Goal: Find contact information: Find contact information

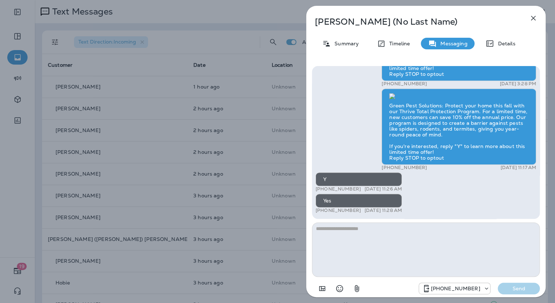
scroll to position [216, 0]
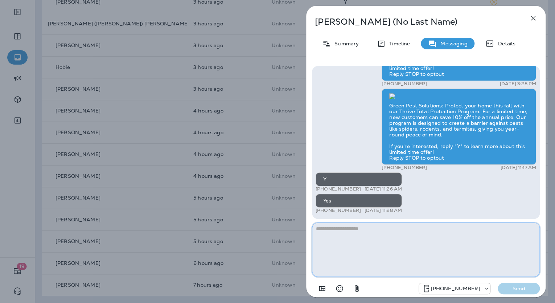
click at [334, 229] on textarea at bounding box center [426, 249] width 228 height 54
paste textarea "**********"
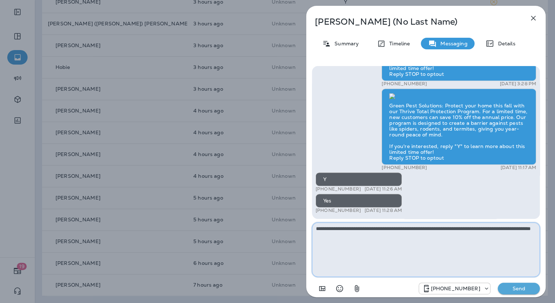
click at [337, 234] on textarea "**********" at bounding box center [426, 249] width 228 height 54
click at [329, 234] on textarea "**********" at bounding box center [426, 249] width 228 height 54
type textarea "**********"
click at [525, 289] on p "Send" at bounding box center [519, 288] width 30 height 7
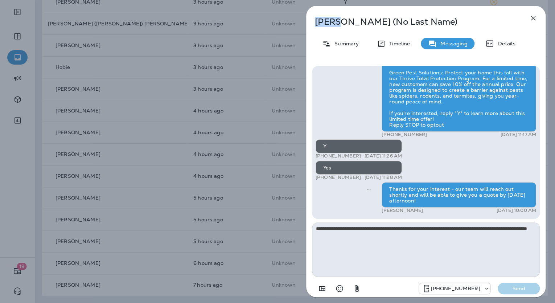
drag, startPoint x: 338, startPoint y: 21, endPoint x: 316, endPoint y: 19, distance: 21.5
click at [316, 19] on p "Linda (No Last Name)" at bounding box center [414, 22] width 198 height 10
copy p "[PERSON_NAME]"
click at [345, 42] on p "Summary" at bounding box center [345, 44] width 28 height 6
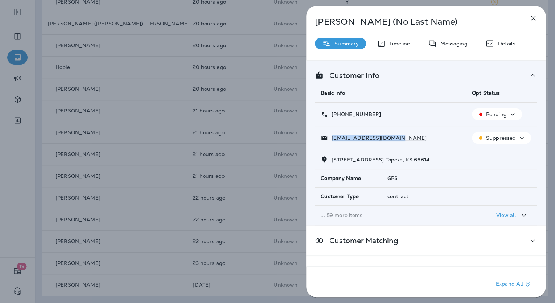
drag, startPoint x: 392, startPoint y: 136, endPoint x: 331, endPoint y: 138, distance: 61.0
click at [331, 138] on div "alohaljp@sbcglobal.net" at bounding box center [391, 138] width 140 height 8
copy p "alohaljp@sbcglobal.net"
drag, startPoint x: 383, startPoint y: 114, endPoint x: 331, endPoint y: 113, distance: 52.3
click at [331, 113] on div "[PHONE_NUMBER]" at bounding box center [391, 115] width 140 height 8
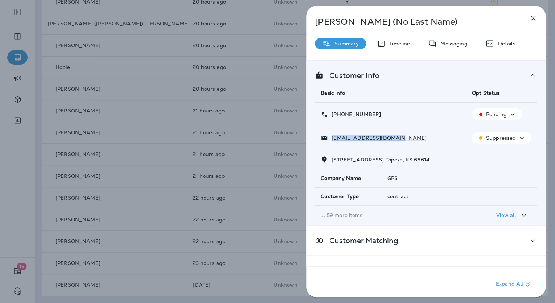
copy p "[PHONE_NUMBER]"
click at [530, 20] on icon "button" at bounding box center [533, 18] width 9 height 9
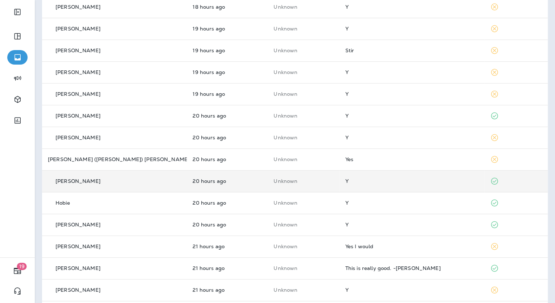
scroll to position [216, 0]
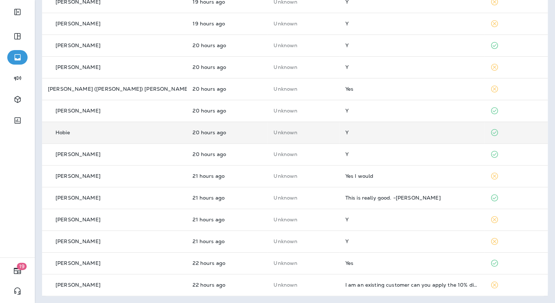
click at [350, 134] on div "Y" at bounding box center [411, 133] width 133 height 6
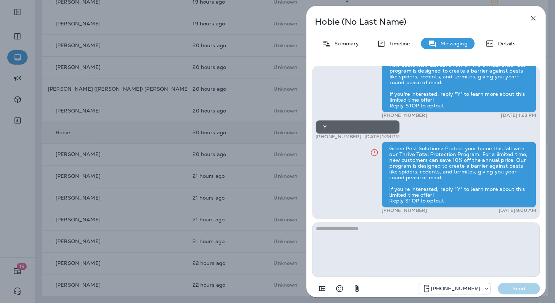
click at [256, 162] on div "Hobie (No Last Name) Summary Timeline Messaging Details Green Pest Solutions: P…" at bounding box center [277, 151] width 555 height 303
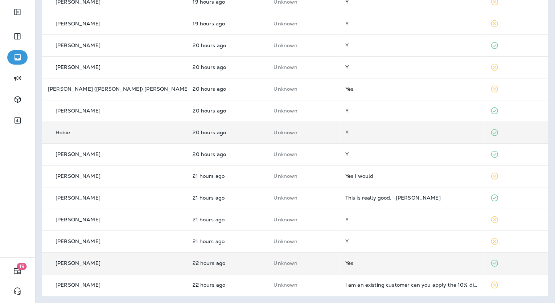
click at [378, 260] on div "Yes" at bounding box center [411, 263] width 133 height 6
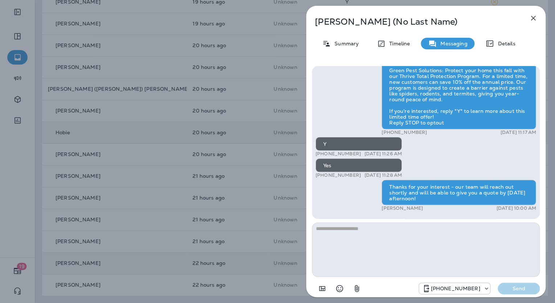
click at [251, 238] on div "[PERSON_NAME] (No Last Name) Summary Timeline Messaging Details Is your [DATE] …" at bounding box center [277, 151] width 555 height 303
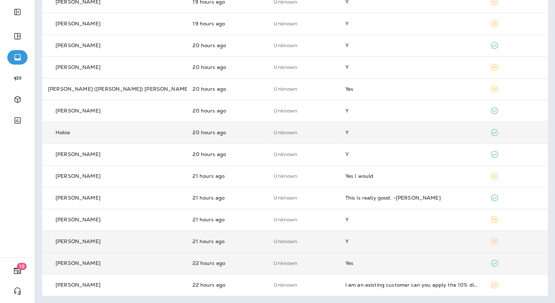
click at [346, 244] on td "Y" at bounding box center [411, 241] width 145 height 22
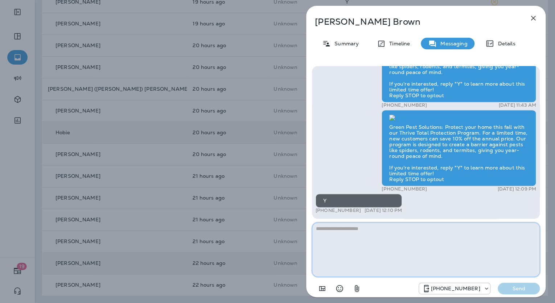
click at [339, 234] on textarea at bounding box center [426, 249] width 228 height 54
paste textarea "**********"
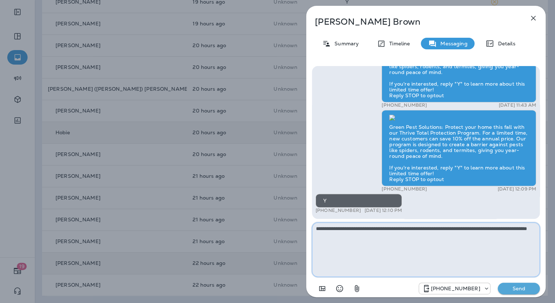
type textarea "**********"
click at [506, 288] on p "Send" at bounding box center [519, 288] width 30 height 7
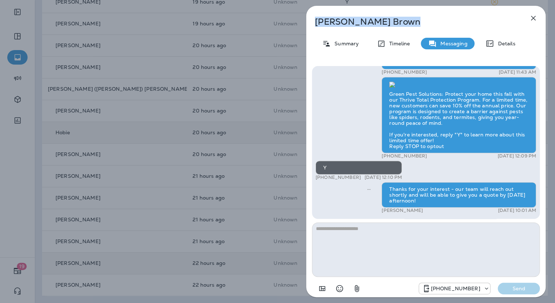
drag, startPoint x: 372, startPoint y: 22, endPoint x: 317, endPoint y: 27, distance: 55.0
click at [317, 27] on div "[PERSON_NAME] Summary Timeline Messaging Details Is your [DATE] party ready for…" at bounding box center [425, 154] width 239 height 296
copy p "[PERSON_NAME]"
drag, startPoint x: 357, startPoint y: 43, endPoint x: 368, endPoint y: 50, distance: 12.8
click at [357, 43] on p "Summary" at bounding box center [345, 44] width 28 height 6
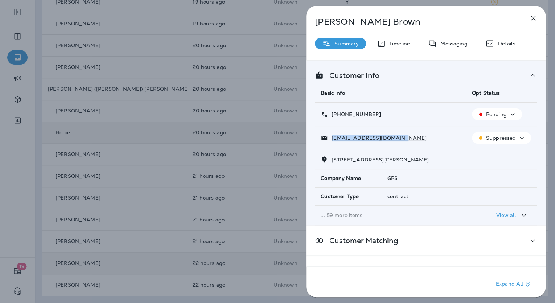
drag, startPoint x: 403, startPoint y: 138, endPoint x: 332, endPoint y: 141, distance: 71.9
click at [332, 141] on div "[EMAIL_ADDRESS][DOMAIN_NAME]" at bounding box center [391, 138] width 140 height 8
copy p "[EMAIL_ADDRESS][DOMAIN_NAME]"
drag, startPoint x: 377, startPoint y: 111, endPoint x: 332, endPoint y: 118, distance: 45.8
click at [332, 118] on div "[PHONE_NUMBER]" at bounding box center [391, 115] width 140 height 8
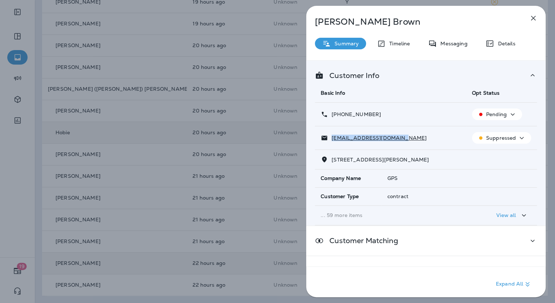
copy p "[PHONE_NUMBER]"
click at [270, 141] on div "[PERSON_NAME] Summary Timeline Messaging Details Customer Info Basic Info Opt S…" at bounding box center [277, 151] width 555 height 303
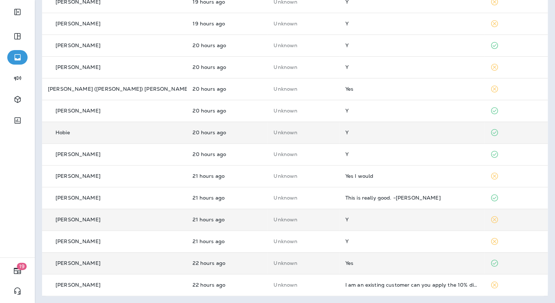
click at [352, 212] on td "Y" at bounding box center [411, 220] width 145 height 22
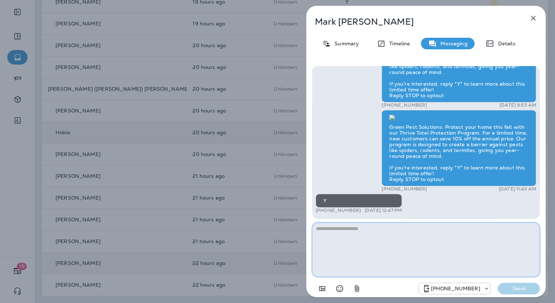
click at [398, 227] on textarea at bounding box center [426, 249] width 228 height 54
paste textarea "**********"
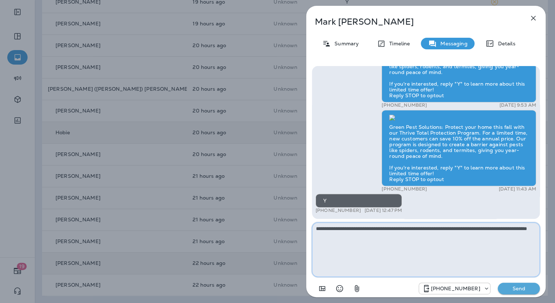
type textarea "**********"
click at [511, 290] on p "Send" at bounding box center [519, 288] width 30 height 7
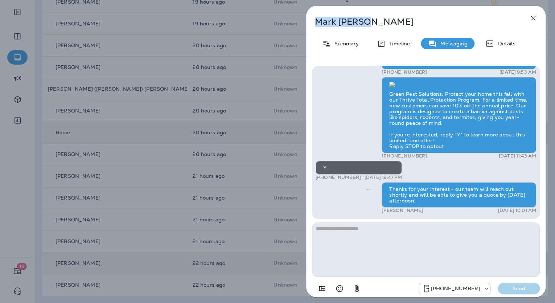
drag, startPoint x: 366, startPoint y: 23, endPoint x: 317, endPoint y: 23, distance: 49.0
click at [317, 23] on p "[PERSON_NAME]" at bounding box center [414, 22] width 198 height 10
copy p "[PERSON_NAME]"
click at [346, 44] on p "Summary" at bounding box center [345, 44] width 28 height 6
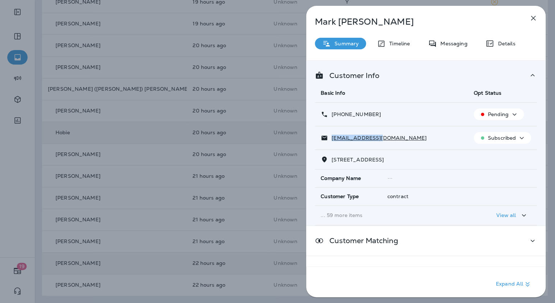
drag, startPoint x: 382, startPoint y: 136, endPoint x: 332, endPoint y: 137, distance: 50.1
click at [332, 137] on div "[EMAIL_ADDRESS][DOMAIN_NAME]" at bounding box center [391, 138] width 141 height 8
copy p "[EMAIL_ADDRESS][DOMAIN_NAME]"
drag, startPoint x: 386, startPoint y: 111, endPoint x: 331, endPoint y: 115, distance: 55.0
click at [331, 115] on div "[PHONE_NUMBER]" at bounding box center [391, 115] width 141 height 8
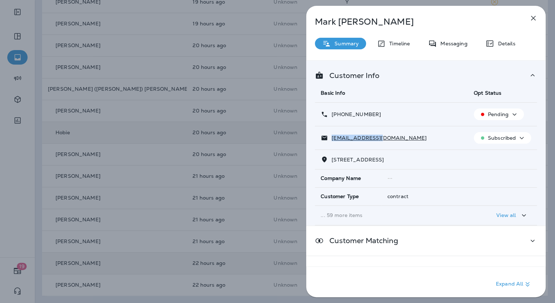
copy p "[PHONE_NUMBER]"
click at [181, 180] on div "[PERSON_NAME] Summary Timeline Messaging Details Customer Info Basic Info Opt S…" at bounding box center [277, 151] width 555 height 303
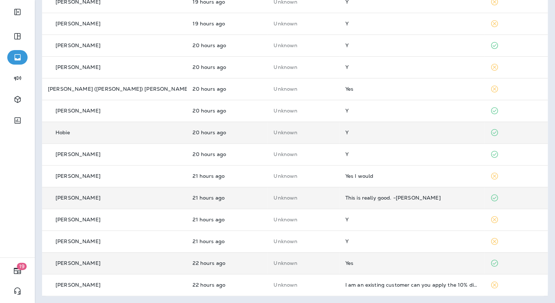
click at [355, 191] on td "This is really good. -[PERSON_NAME]" at bounding box center [411, 198] width 145 height 22
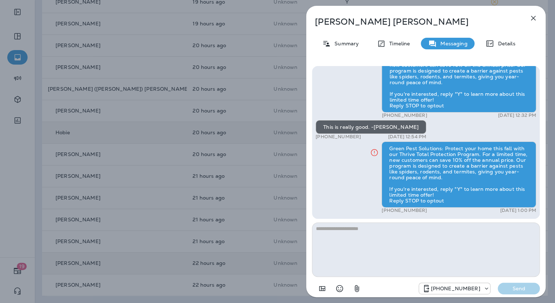
click at [250, 177] on div "[PERSON_NAME] Summary Timeline Messaging Details Green Pest Solutions: Protect …" at bounding box center [277, 151] width 555 height 303
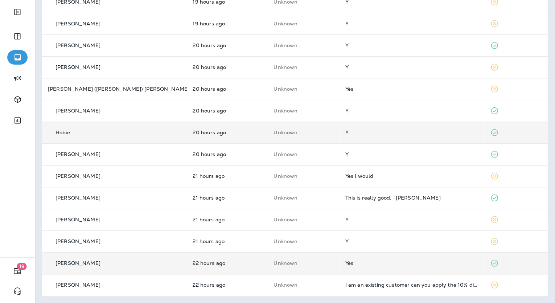
scroll to position [186, 0]
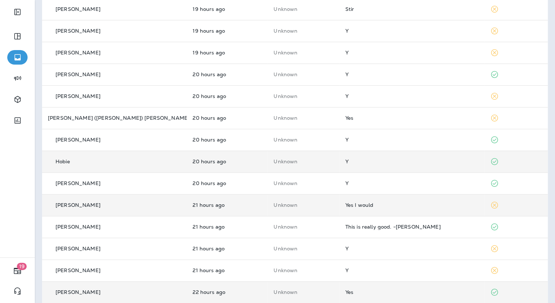
click at [361, 204] on div "Yes I would" at bounding box center [411, 205] width 133 height 6
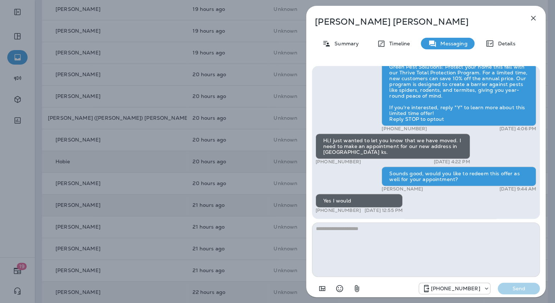
click at [236, 181] on div "[PERSON_NAME] Summary Timeline Messaging Details Is your [DATE] party ready for…" at bounding box center [277, 151] width 555 height 303
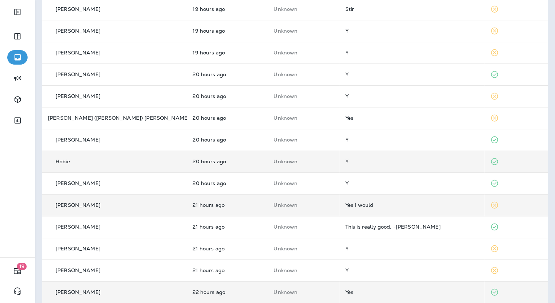
scroll to position [157, 0]
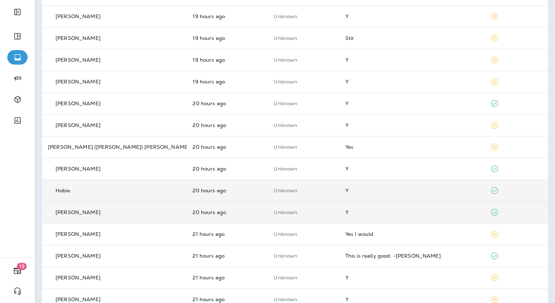
click at [372, 212] on div "Y" at bounding box center [411, 212] width 133 height 6
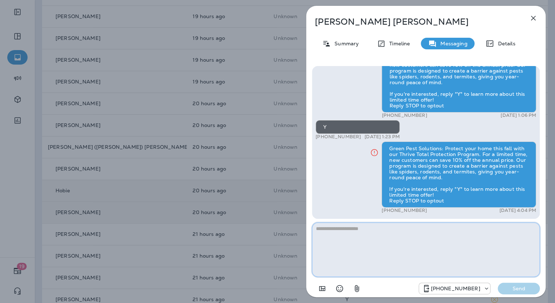
click at [365, 231] on textarea at bounding box center [426, 249] width 228 height 54
paste textarea "**********"
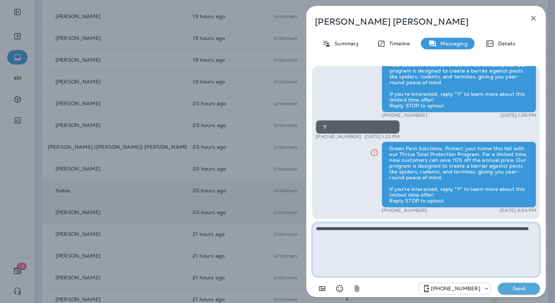
type textarea "**********"
click at [513, 288] on p "Send" at bounding box center [519, 288] width 30 height 7
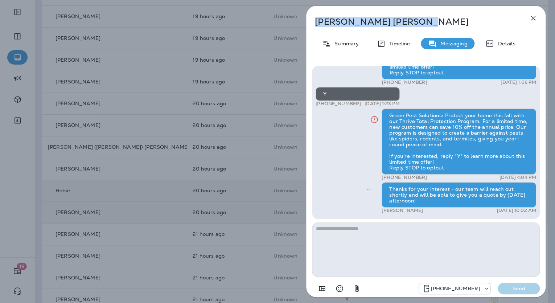
drag, startPoint x: 365, startPoint y: 23, endPoint x: 316, endPoint y: 24, distance: 48.3
click at [316, 24] on p "[PERSON_NAME]" at bounding box center [414, 22] width 198 height 10
copy p "[PERSON_NAME]"
click at [329, 48] on icon at bounding box center [326, 43] width 9 height 9
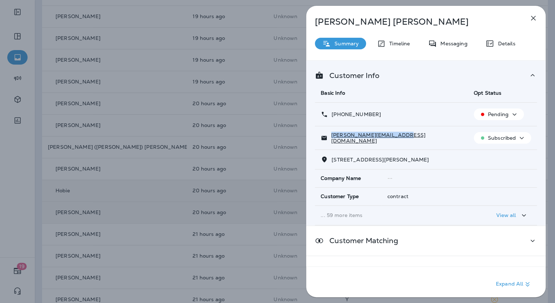
drag, startPoint x: 393, startPoint y: 138, endPoint x: 330, endPoint y: 139, distance: 62.4
click at [330, 139] on div "[PERSON_NAME][EMAIL_ADDRESS][DOMAIN_NAME]" at bounding box center [391, 138] width 141 height 12
copy p "[PERSON_NAME][EMAIL_ADDRESS][DOMAIN_NAME]"
drag, startPoint x: 379, startPoint y: 112, endPoint x: 328, endPoint y: 115, distance: 50.9
click at [328, 115] on div "[PHONE_NUMBER]" at bounding box center [391, 115] width 141 height 8
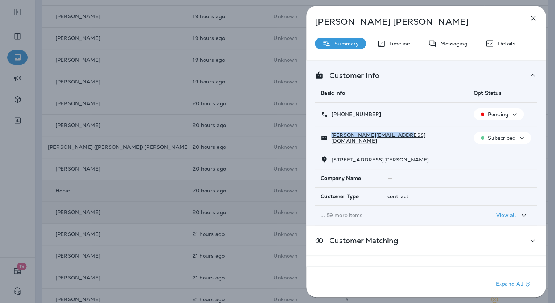
copy p "[PHONE_NUMBER]"
click at [255, 223] on div "[PERSON_NAME] Summary Timeline Messaging Details Customer Info Basic Info Opt S…" at bounding box center [277, 151] width 555 height 303
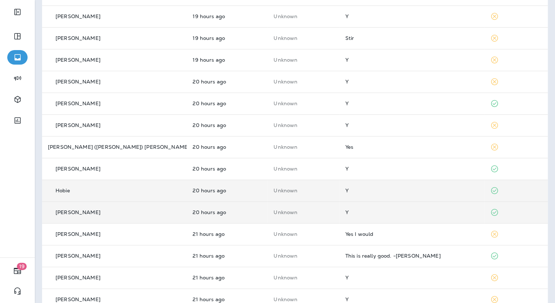
click at [364, 186] on td "Y" at bounding box center [411, 191] width 145 height 22
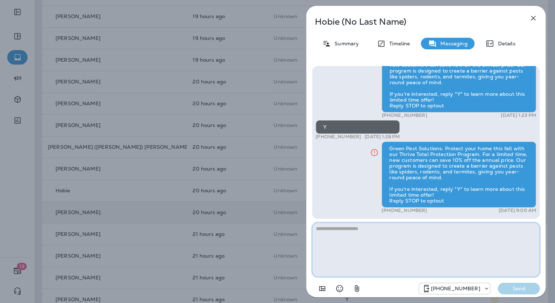
click at [352, 237] on textarea at bounding box center [426, 249] width 228 height 54
paste textarea "**********"
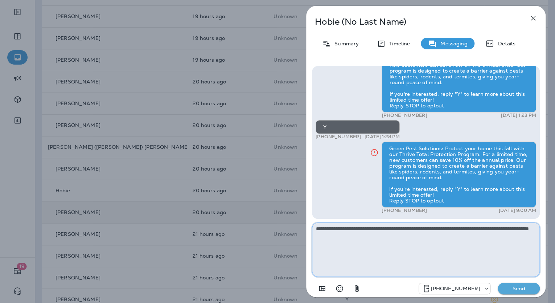
type textarea "**********"
click at [513, 284] on button "Send" at bounding box center [519, 289] width 42 height 12
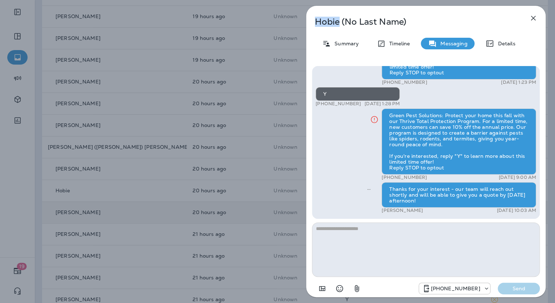
drag, startPoint x: 338, startPoint y: 22, endPoint x: 317, endPoint y: 25, distance: 21.2
click at [317, 24] on p "Hobie (No Last Name)" at bounding box center [414, 22] width 198 height 10
copy p "Hobie"
drag, startPoint x: 348, startPoint y: 44, endPoint x: 350, endPoint y: 49, distance: 5.6
click at [348, 44] on p "Summary" at bounding box center [345, 44] width 28 height 6
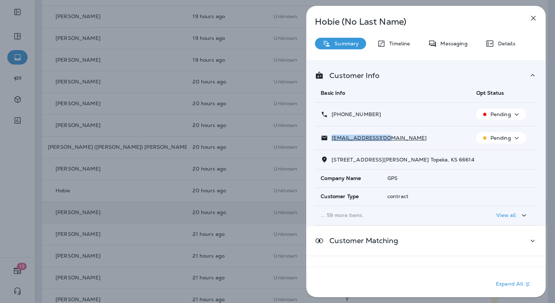
drag, startPoint x: 382, startPoint y: 136, endPoint x: 332, endPoint y: 133, distance: 50.2
click at [332, 133] on td "[EMAIL_ADDRESS][DOMAIN_NAME]" at bounding box center [392, 138] width 155 height 24
drag, startPoint x: 384, startPoint y: 111, endPoint x: 332, endPoint y: 115, distance: 52.0
click at [332, 115] on div "[PHONE_NUMBER]" at bounding box center [393, 115] width 144 height 8
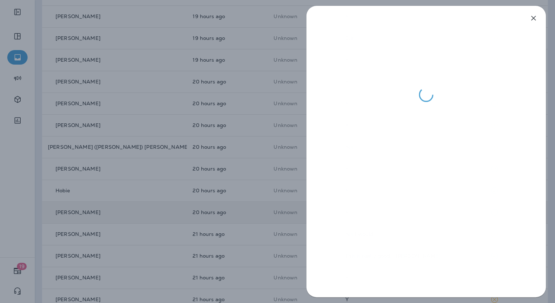
click at [269, 210] on div at bounding box center [277, 151] width 555 height 303
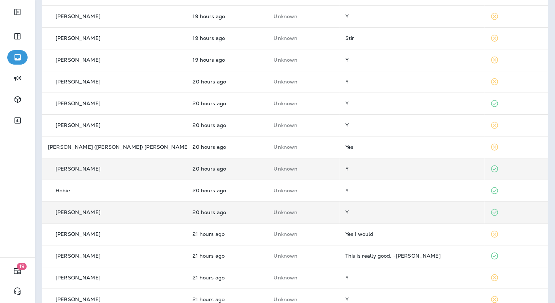
click at [345, 172] on td "Y" at bounding box center [411, 169] width 145 height 22
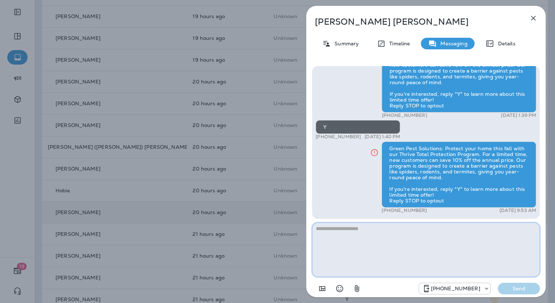
click at [368, 234] on textarea at bounding box center [426, 249] width 228 height 54
paste textarea "**********"
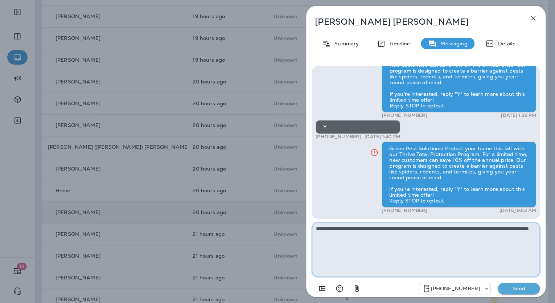
type textarea "**********"
click at [520, 289] on p "Send" at bounding box center [519, 288] width 30 height 7
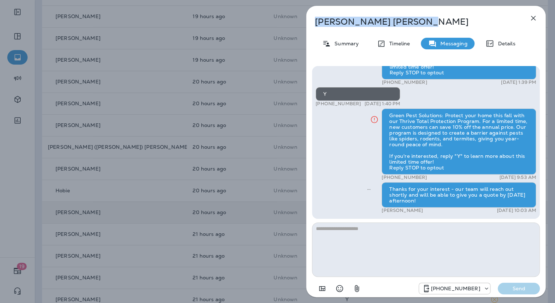
drag, startPoint x: 386, startPoint y: 17, endPoint x: 315, endPoint y: 13, distance: 71.2
click at [315, 13] on div "[PERSON_NAME] Summary Timeline Messaging Details Green Pest Solutions: Protect …" at bounding box center [425, 154] width 239 height 296
click at [351, 46] on p "Summary" at bounding box center [345, 44] width 28 height 6
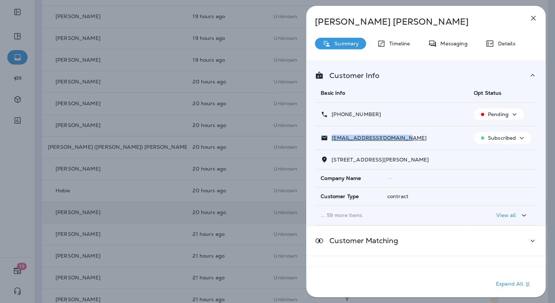
drag, startPoint x: 405, startPoint y: 137, endPoint x: 329, endPoint y: 136, distance: 76.2
click at [329, 136] on div "[EMAIL_ADDRESS][DOMAIN_NAME]" at bounding box center [391, 138] width 141 height 8
drag, startPoint x: 376, startPoint y: 113, endPoint x: 331, endPoint y: 114, distance: 44.6
click at [331, 114] on p "[PHONE_NUMBER]" at bounding box center [354, 114] width 53 height 6
click at [254, 192] on div "[PERSON_NAME] Summary Timeline Messaging Details Customer Info Basic Info Opt S…" at bounding box center [277, 151] width 555 height 303
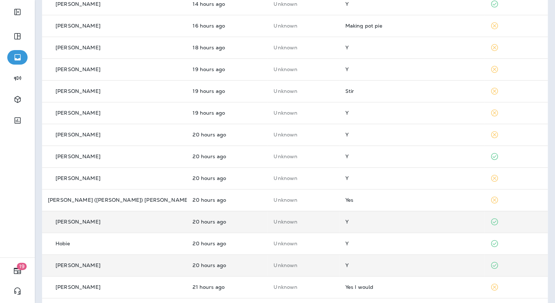
scroll to position [99, 0]
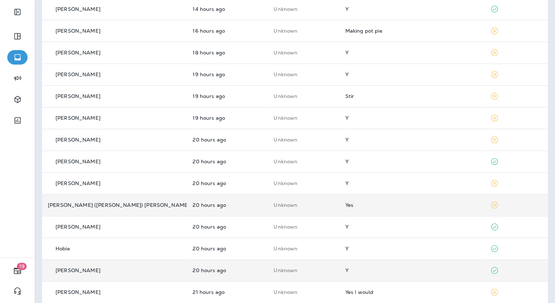
click at [343, 199] on td "Yes" at bounding box center [411, 205] width 145 height 22
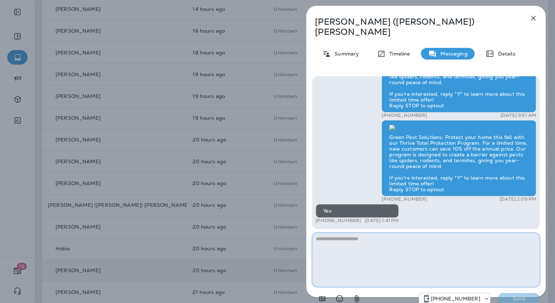
click at [340, 233] on textarea at bounding box center [426, 260] width 228 height 54
paste textarea "**********"
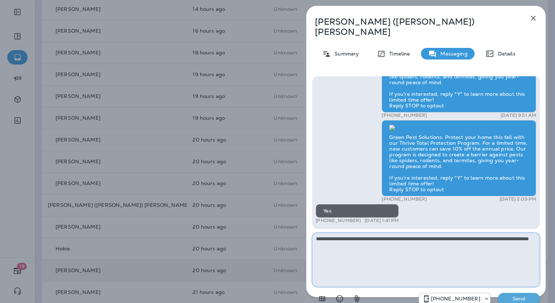
type textarea "**********"
click at [509, 295] on p "Send" at bounding box center [519, 298] width 30 height 7
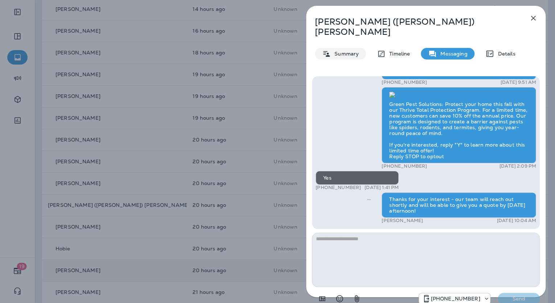
click at [360, 49] on div "Summary" at bounding box center [340, 54] width 51 height 12
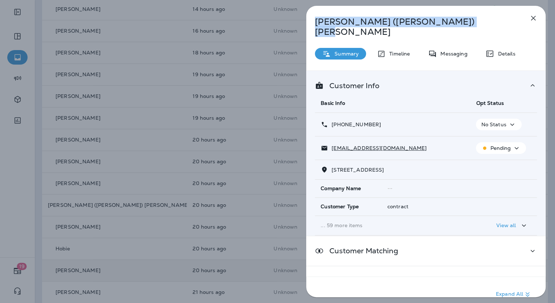
drag, startPoint x: 396, startPoint y: 20, endPoint x: 316, endPoint y: 27, distance: 80.1
click at [316, 27] on div "[PERSON_NAME] ([PERSON_NAME]) [PERSON_NAME] Summary Timeline Messaging Details …" at bounding box center [425, 159] width 239 height 306
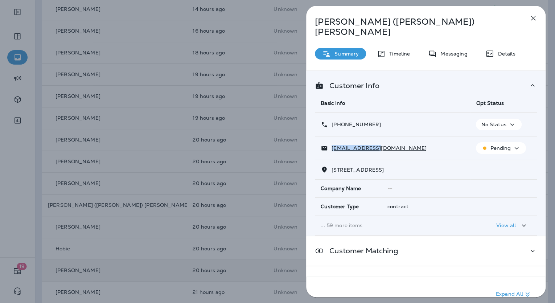
drag, startPoint x: 382, startPoint y: 137, endPoint x: 331, endPoint y: 143, distance: 51.5
click at [331, 143] on td "[EMAIL_ADDRESS][DOMAIN_NAME]" at bounding box center [392, 148] width 155 height 24
drag, startPoint x: 376, startPoint y: 115, endPoint x: 331, endPoint y: 114, distance: 45.0
click at [331, 121] on div "[PHONE_NUMBER]" at bounding box center [393, 125] width 144 height 8
click at [255, 177] on div "[PERSON_NAME] ([PERSON_NAME]) [PERSON_NAME] Summary Timeline Messaging Details …" at bounding box center [277, 151] width 555 height 303
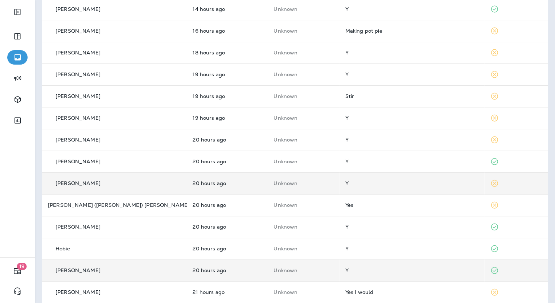
click at [345, 185] on div "Y" at bounding box center [411, 183] width 133 height 6
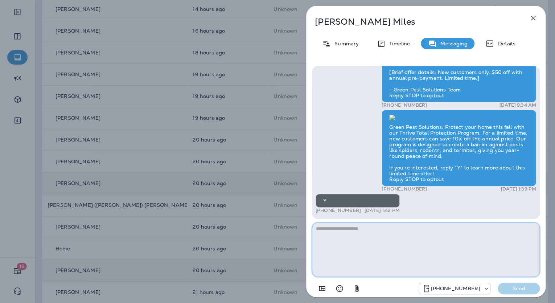
paste textarea "**********"
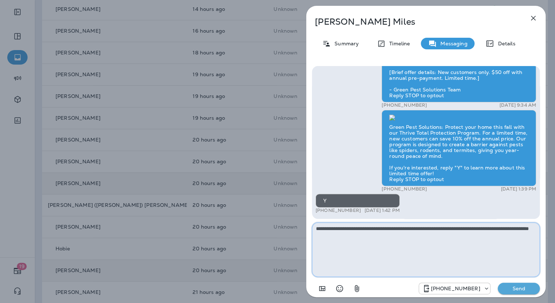
type textarea "**********"
click at [511, 284] on button "Send" at bounding box center [519, 289] width 42 height 12
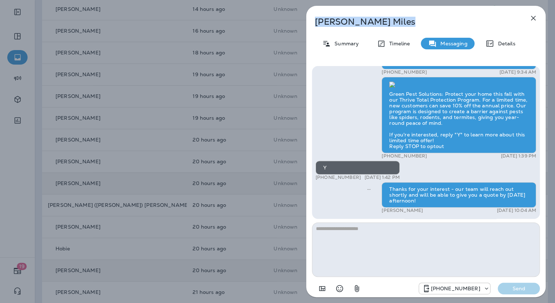
drag, startPoint x: 379, startPoint y: 19, endPoint x: 316, endPoint y: 26, distance: 63.1
click at [316, 26] on p "[PERSON_NAME]" at bounding box center [414, 22] width 198 height 10
drag, startPoint x: 357, startPoint y: 45, endPoint x: 366, endPoint y: 60, distance: 17.0
click at [357, 45] on p "Summary" at bounding box center [345, 44] width 28 height 6
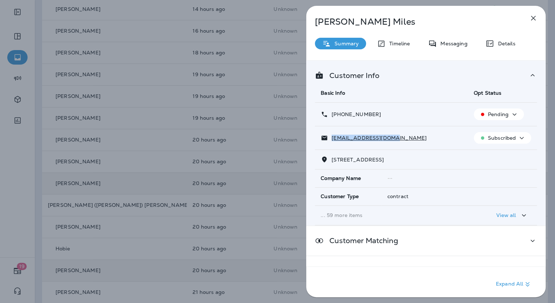
drag, startPoint x: 398, startPoint y: 140, endPoint x: 330, endPoint y: 134, distance: 68.1
click at [330, 134] on div "[EMAIL_ADDRESS][DOMAIN_NAME]" at bounding box center [391, 138] width 141 height 8
drag, startPoint x: 382, startPoint y: 113, endPoint x: 332, endPoint y: 115, distance: 50.5
click at [332, 115] on div "[PHONE_NUMBER]" at bounding box center [391, 115] width 141 height 8
click at [254, 158] on div "[PERSON_NAME] Summary Timeline Messaging Details Customer Info Basic Info Opt S…" at bounding box center [277, 151] width 555 height 303
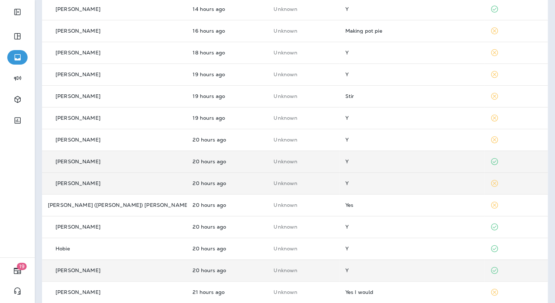
click at [89, 160] on div "[PERSON_NAME]" at bounding box center [114, 162] width 133 height 8
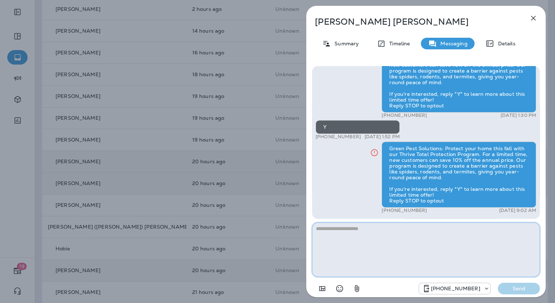
click at [369, 234] on textarea at bounding box center [426, 249] width 228 height 54
paste textarea "**********"
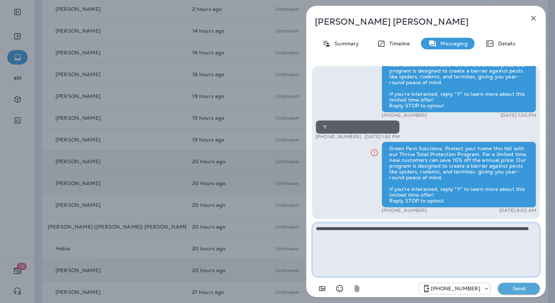
type textarea "**********"
click at [516, 284] on button "Send" at bounding box center [519, 289] width 42 height 12
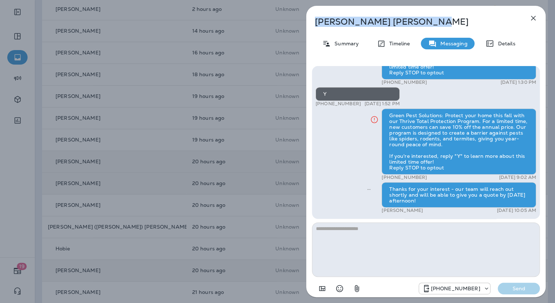
drag, startPoint x: 376, startPoint y: 23, endPoint x: 315, endPoint y: 22, distance: 61.0
click at [315, 22] on p "[PERSON_NAME]" at bounding box center [414, 22] width 198 height 10
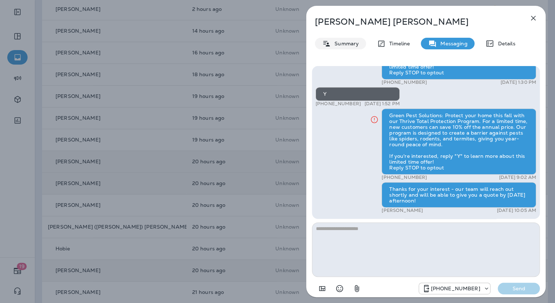
click at [340, 41] on p "Summary" at bounding box center [345, 44] width 28 height 6
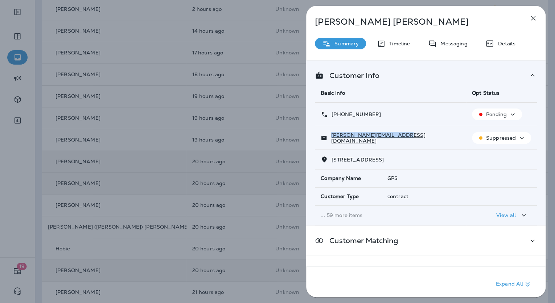
drag, startPoint x: 400, startPoint y: 140, endPoint x: 332, endPoint y: 139, distance: 68.6
click at [332, 139] on div "[PERSON_NAME][EMAIL_ADDRESS][DOMAIN_NAME]" at bounding box center [391, 138] width 140 height 12
drag, startPoint x: 383, startPoint y: 115, endPoint x: 331, endPoint y: 120, distance: 52.5
click at [331, 120] on td "[PHONE_NUMBER]" at bounding box center [390, 115] width 151 height 24
click at [228, 197] on div "[PERSON_NAME] Summary Timeline Messaging Details Customer Info Basic Info Opt S…" at bounding box center [277, 151] width 555 height 303
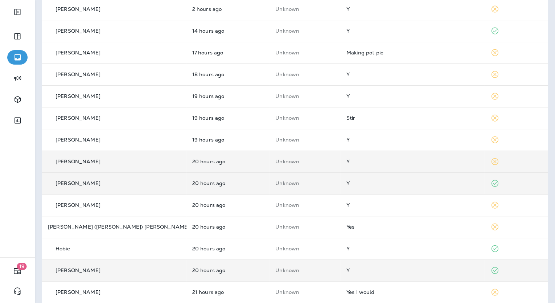
click at [346, 164] on div "Y" at bounding box center [412, 162] width 133 height 6
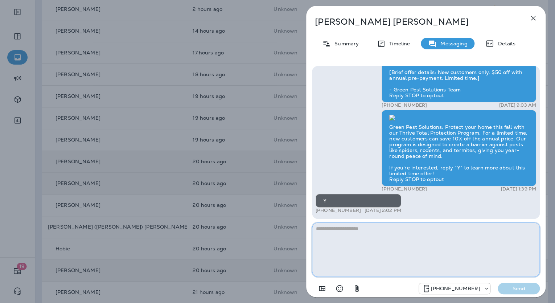
click at [377, 231] on textarea at bounding box center [426, 249] width 228 height 54
paste textarea "**********"
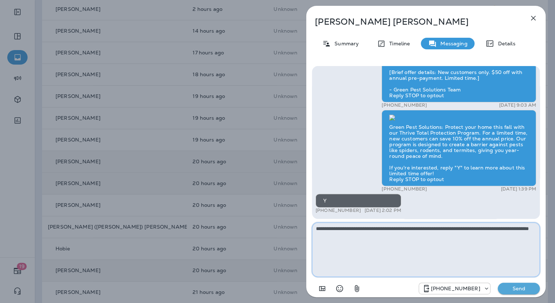
type textarea "**********"
click at [519, 283] on button "Send" at bounding box center [519, 289] width 42 height 12
click at [515, 286] on p "Send" at bounding box center [519, 288] width 30 height 7
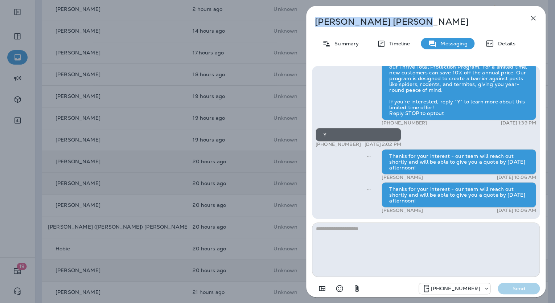
drag, startPoint x: 401, startPoint y: 21, endPoint x: 315, endPoint y: 12, distance: 85.7
click at [315, 12] on div "[PERSON_NAME] Summary Timeline Messaging Details Is your [DATE] party ready for…" at bounding box center [425, 154] width 239 height 296
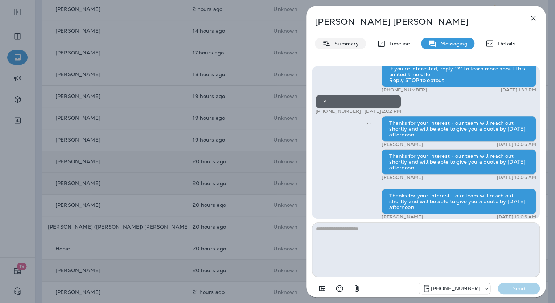
click at [349, 44] on p "Summary" at bounding box center [345, 44] width 28 height 6
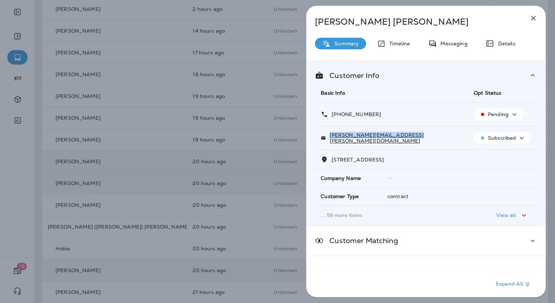
drag, startPoint x: 413, startPoint y: 136, endPoint x: 329, endPoint y: 138, distance: 83.8
click at [329, 138] on div "[PERSON_NAME][EMAIL_ADDRESS][PERSON_NAME][DOMAIN_NAME]" at bounding box center [391, 138] width 141 height 12
drag, startPoint x: 379, startPoint y: 113, endPoint x: 328, endPoint y: 119, distance: 51.8
click at [328, 119] on td "[PHONE_NUMBER]" at bounding box center [391, 115] width 153 height 24
click at [271, 183] on div "[PERSON_NAME] Summary Timeline Messaging Details Customer Info Basic Info Opt S…" at bounding box center [277, 151] width 555 height 303
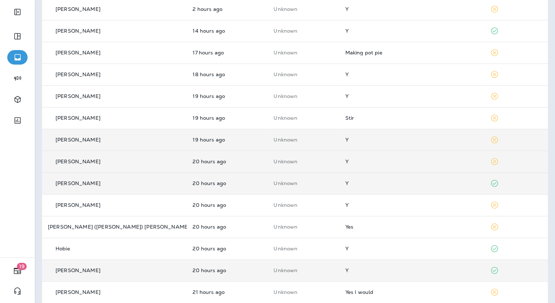
click at [339, 145] on td "Y" at bounding box center [411, 140] width 145 height 22
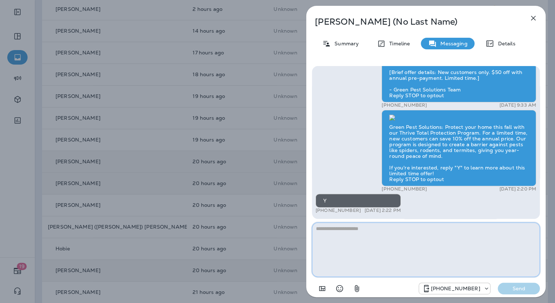
click at [376, 232] on textarea at bounding box center [426, 249] width 228 height 54
paste textarea "**********"
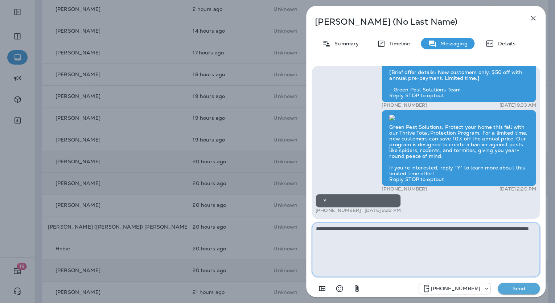
type textarea "**********"
click at [520, 286] on p "Send" at bounding box center [519, 288] width 30 height 7
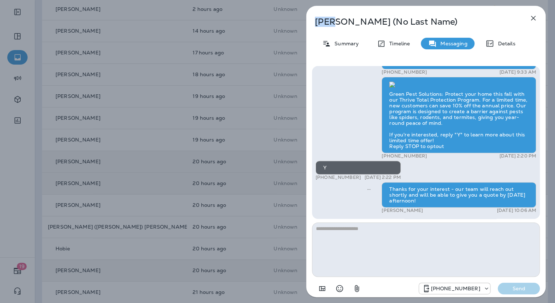
drag, startPoint x: 334, startPoint y: 24, endPoint x: 312, endPoint y: 21, distance: 21.6
click at [312, 21] on div "[PERSON_NAME] (No Last Name)" at bounding box center [414, 22] width 216 height 10
click at [329, 41] on icon at bounding box center [326, 43] width 9 height 9
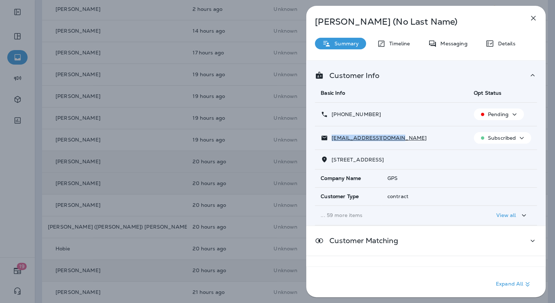
drag, startPoint x: 395, startPoint y: 137, endPoint x: 332, endPoint y: 139, distance: 63.2
click at [332, 139] on p "[EMAIL_ADDRESS][DOMAIN_NAME]" at bounding box center [377, 138] width 99 height 6
drag, startPoint x: 377, startPoint y: 113, endPoint x: 325, endPoint y: 107, distance: 52.2
click at [325, 107] on td "[PHONE_NUMBER]" at bounding box center [391, 115] width 153 height 24
click at [192, 148] on div "[PERSON_NAME] (No Last Name) Summary Timeline Messaging Details Customer Info B…" at bounding box center [277, 151] width 555 height 303
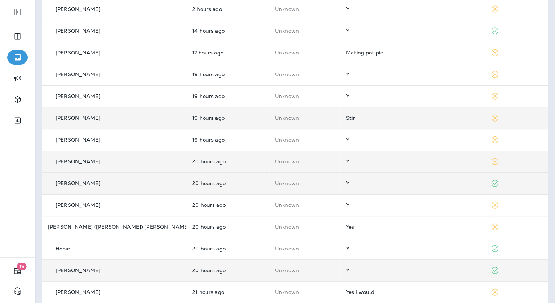
click at [359, 116] on div "Stir" at bounding box center [412, 118] width 133 height 6
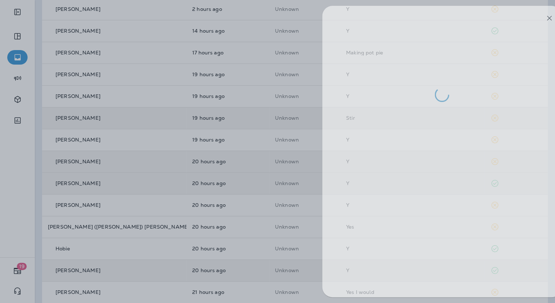
click at [226, 173] on div at bounding box center [293, 151] width 555 height 303
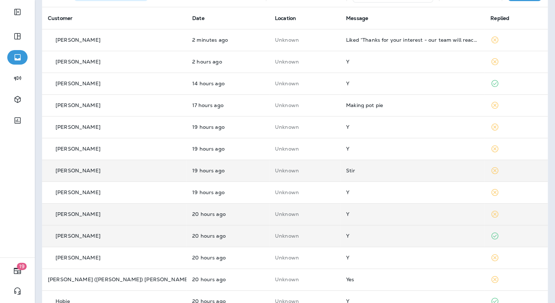
scroll to position [41, 0]
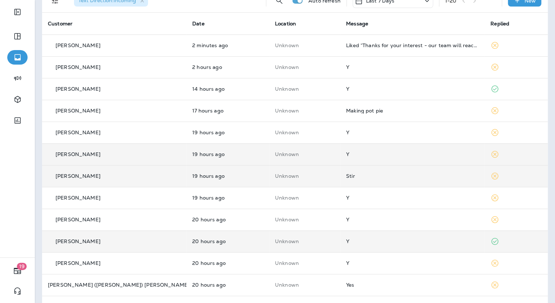
click at [365, 154] on div "Y" at bounding box center [412, 154] width 133 height 6
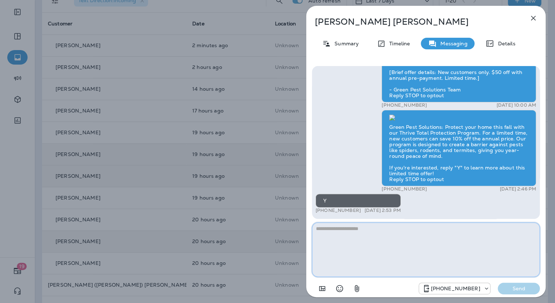
click at [328, 226] on textarea at bounding box center [426, 249] width 228 height 54
paste textarea "**********"
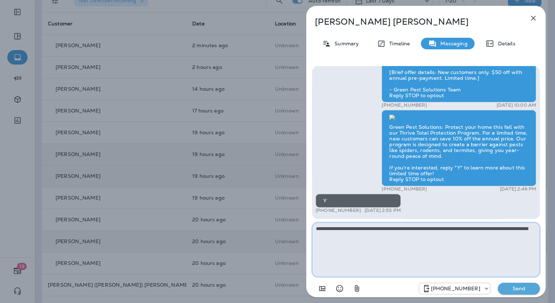
type textarea "**********"
click at [524, 288] on p "Send" at bounding box center [519, 288] width 30 height 7
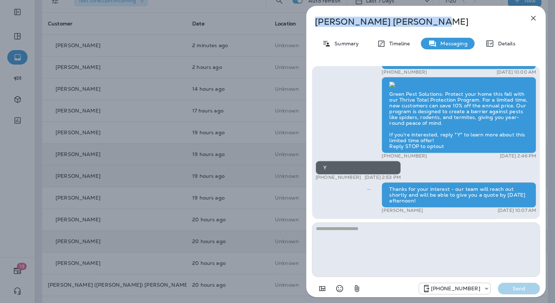
drag, startPoint x: 366, startPoint y: 17, endPoint x: 315, endPoint y: 21, distance: 51.6
click at [315, 21] on p "[PERSON_NAME]" at bounding box center [414, 22] width 198 height 10
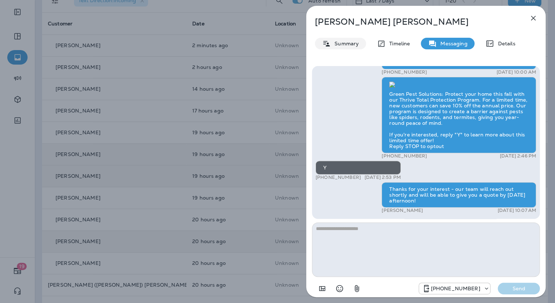
click at [352, 45] on p "Summary" at bounding box center [345, 44] width 28 height 6
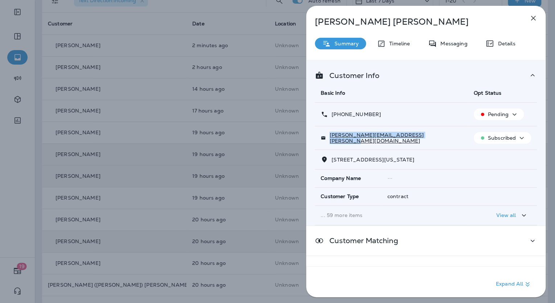
drag, startPoint x: 431, startPoint y: 136, endPoint x: 332, endPoint y: 141, distance: 98.8
click at [332, 141] on div "[PERSON_NAME][EMAIL_ADDRESS][PERSON_NAME][DOMAIN_NAME]" at bounding box center [391, 138] width 141 height 12
drag, startPoint x: 379, startPoint y: 113, endPoint x: 332, endPoint y: 118, distance: 46.6
click at [332, 118] on div "[PHONE_NUMBER]" at bounding box center [391, 115] width 141 height 8
click at [242, 158] on div "[PERSON_NAME] Summary Timeline Messaging Details Customer Info Basic Info Opt S…" at bounding box center [277, 151] width 555 height 303
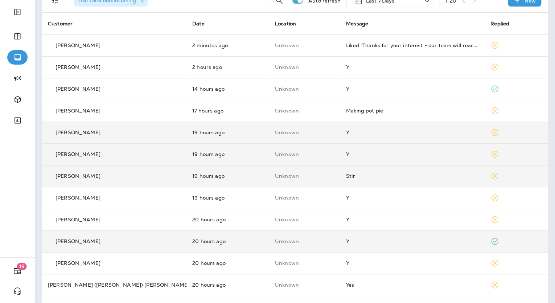
click at [346, 135] on div "Y" at bounding box center [412, 133] width 133 height 6
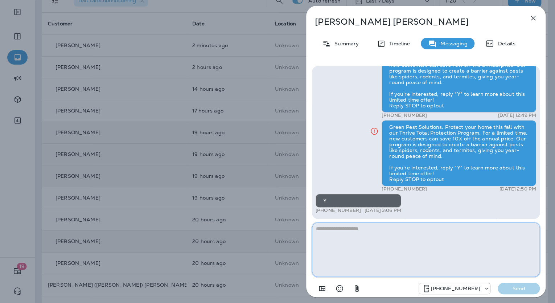
click at [346, 231] on textarea at bounding box center [426, 249] width 228 height 54
paste textarea "**********"
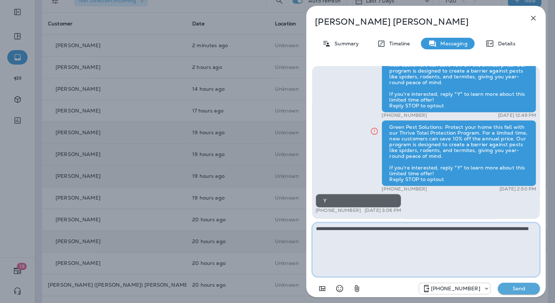
type textarea "**********"
click at [513, 289] on p "Send" at bounding box center [519, 288] width 30 height 7
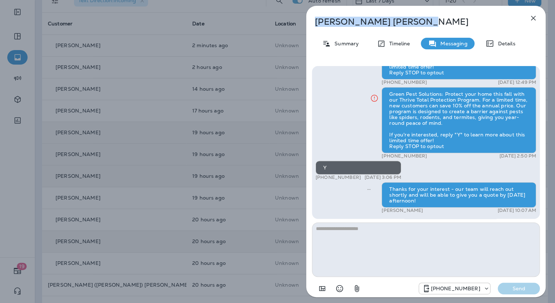
drag, startPoint x: 374, startPoint y: 22, endPoint x: 316, endPoint y: 19, distance: 57.7
click at [316, 19] on p "[PERSON_NAME]" at bounding box center [414, 22] width 198 height 10
click at [349, 48] on div "Summary" at bounding box center [340, 44] width 51 height 12
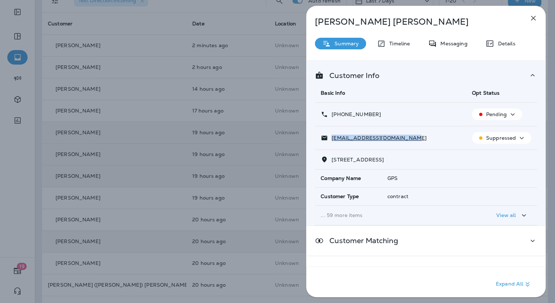
drag, startPoint x: 401, startPoint y: 136, endPoint x: 332, endPoint y: 137, distance: 69.3
click at [332, 137] on div "[EMAIL_ADDRESS][DOMAIN_NAME]" at bounding box center [391, 138] width 140 height 8
drag, startPoint x: 382, startPoint y: 111, endPoint x: 332, endPoint y: 116, distance: 50.4
click at [332, 116] on div "[PHONE_NUMBER]" at bounding box center [391, 115] width 140 height 8
click at [226, 197] on div "[PERSON_NAME] Summary Timeline Messaging Details Customer Info Basic Info Opt S…" at bounding box center [277, 151] width 555 height 303
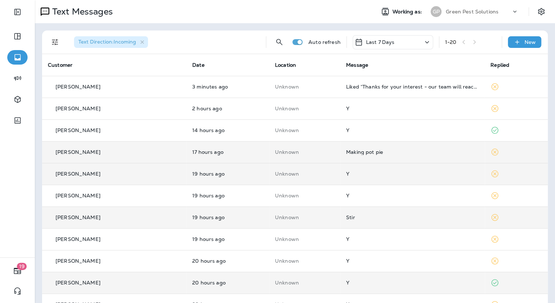
click at [360, 145] on td "Making pot pie" at bounding box center [412, 152] width 144 height 22
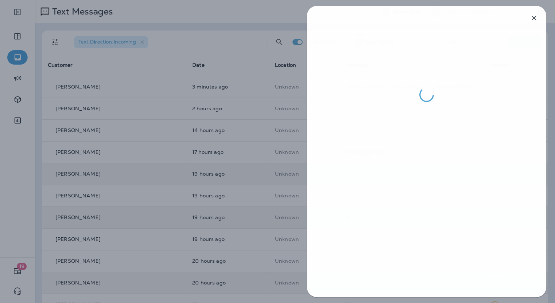
click at [268, 171] on div at bounding box center [278, 151] width 555 height 303
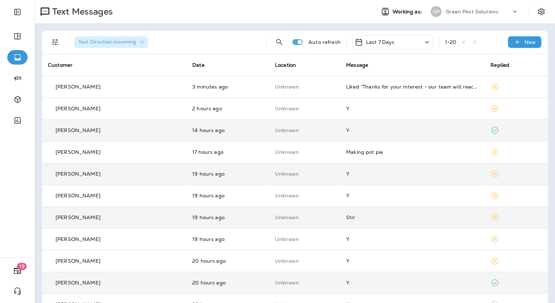
click at [346, 136] on td "Y" at bounding box center [412, 130] width 144 height 22
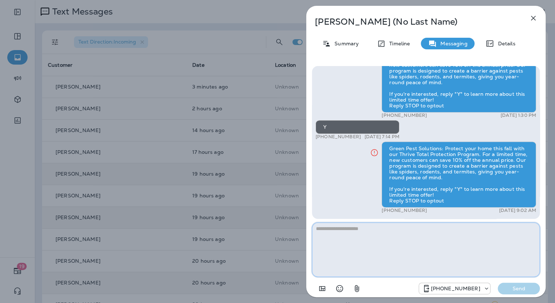
click at [349, 232] on textarea at bounding box center [426, 249] width 228 height 54
paste textarea "**********"
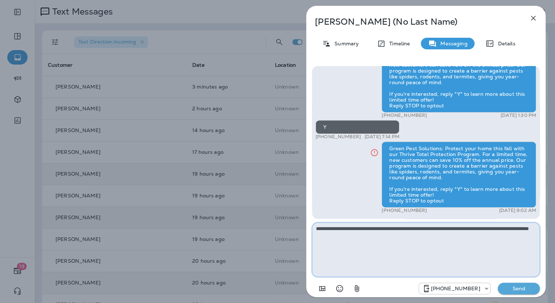
type textarea "**********"
click at [473, 246] on textarea "**********" at bounding box center [426, 249] width 228 height 54
click at [513, 287] on p "Send" at bounding box center [519, 288] width 30 height 7
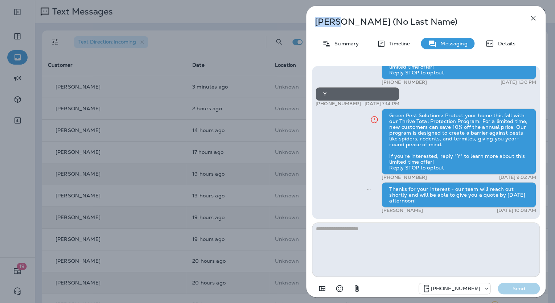
drag, startPoint x: 333, startPoint y: 23, endPoint x: 314, endPoint y: 25, distance: 18.6
click at [314, 25] on div "[PERSON_NAME] (No Last Name)" at bounding box center [414, 22] width 216 height 10
click at [353, 41] on p "Summary" at bounding box center [345, 44] width 28 height 6
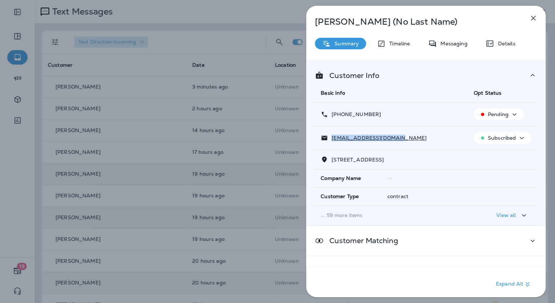
drag, startPoint x: 395, startPoint y: 138, endPoint x: 332, endPoint y: 136, distance: 62.8
click at [332, 136] on div "[EMAIL_ADDRESS][DOMAIN_NAME]" at bounding box center [391, 138] width 141 height 8
drag, startPoint x: 377, startPoint y: 111, endPoint x: 332, endPoint y: 115, distance: 44.4
click at [332, 115] on div "[PHONE_NUMBER]" at bounding box center [391, 115] width 141 height 8
click at [224, 184] on div "[PERSON_NAME] (No Last Name) Summary Timeline Messaging Details Customer Info B…" at bounding box center [277, 151] width 555 height 303
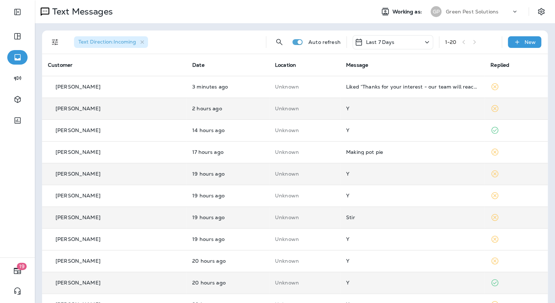
click at [340, 115] on td "Y" at bounding box center [412, 109] width 144 height 22
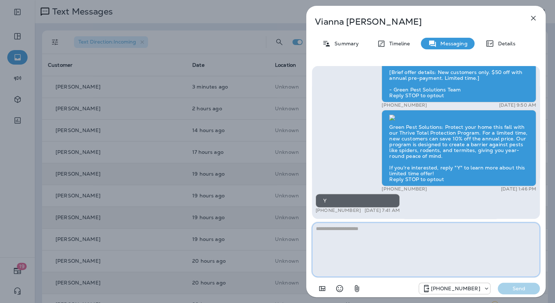
click at [341, 234] on textarea at bounding box center [426, 249] width 228 height 54
paste textarea "**********"
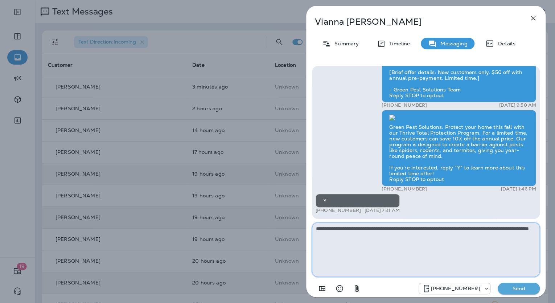
type textarea "**********"
click at [514, 286] on p "Send" at bounding box center [519, 288] width 30 height 7
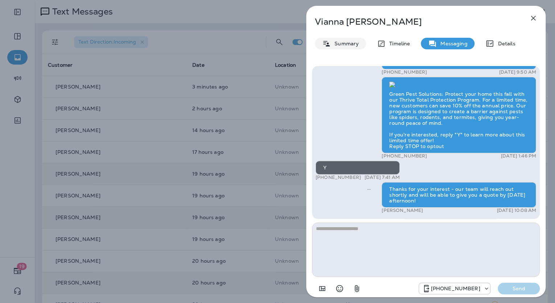
click at [348, 46] on p "Summary" at bounding box center [345, 44] width 28 height 6
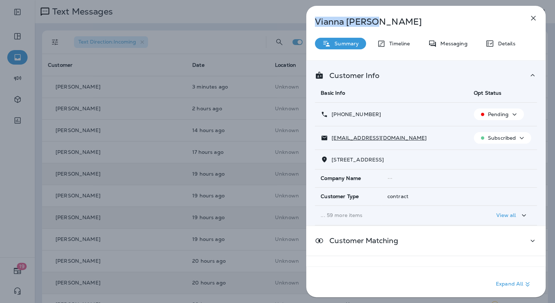
drag, startPoint x: 376, startPoint y: 20, endPoint x: 313, endPoint y: 19, distance: 62.8
click at [313, 19] on div "[PERSON_NAME]" at bounding box center [414, 22] width 216 height 10
drag, startPoint x: 384, startPoint y: 136, endPoint x: 331, endPoint y: 135, distance: 52.6
click at [332, 134] on div "[EMAIL_ADDRESS][DOMAIN_NAME]" at bounding box center [391, 138] width 141 height 8
drag, startPoint x: 376, startPoint y: 114, endPoint x: 331, endPoint y: 112, distance: 45.4
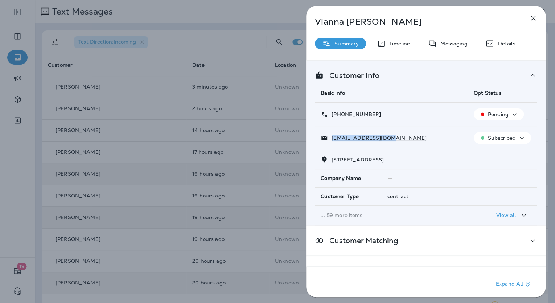
click at [331, 112] on div "[PHONE_NUMBER]" at bounding box center [391, 115] width 141 height 8
click at [185, 213] on div "[PERSON_NAME] Summary Timeline Messaging Details Customer Info Basic Info Opt S…" at bounding box center [277, 151] width 555 height 303
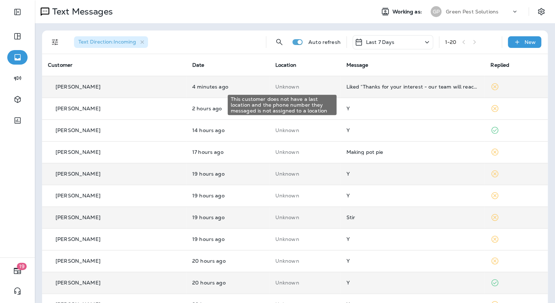
click at [310, 87] on p "Unknown" at bounding box center [305, 87] width 60 height 6
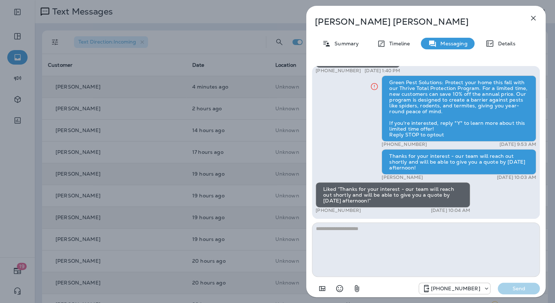
click at [271, 165] on div "[PERSON_NAME] Summary Timeline Messaging Details Green Pest Solutions: Protect …" at bounding box center [277, 151] width 555 height 303
